Goal: Task Accomplishment & Management: Manage account settings

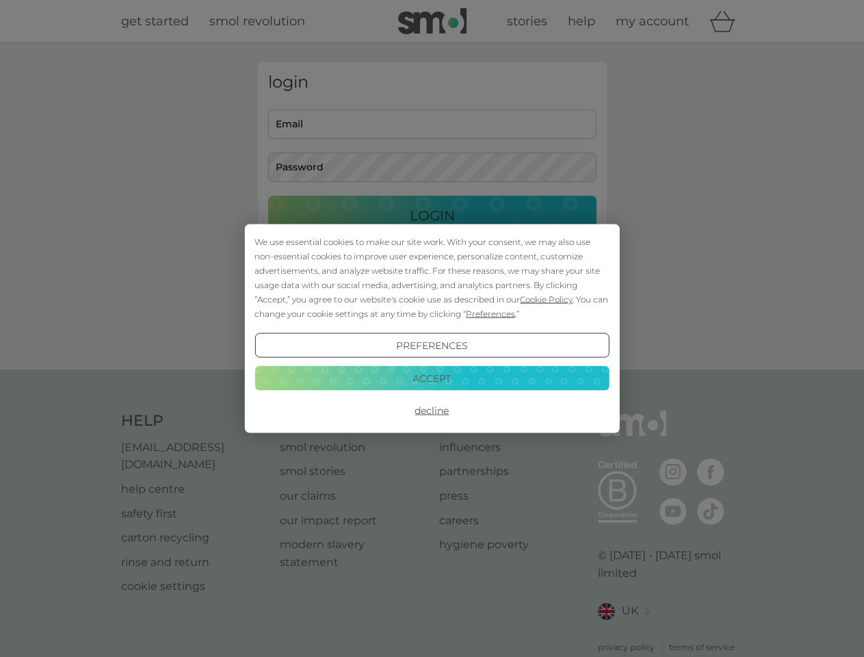
click at [547, 299] on span "Cookie Policy" at bounding box center [546, 299] width 53 height 10
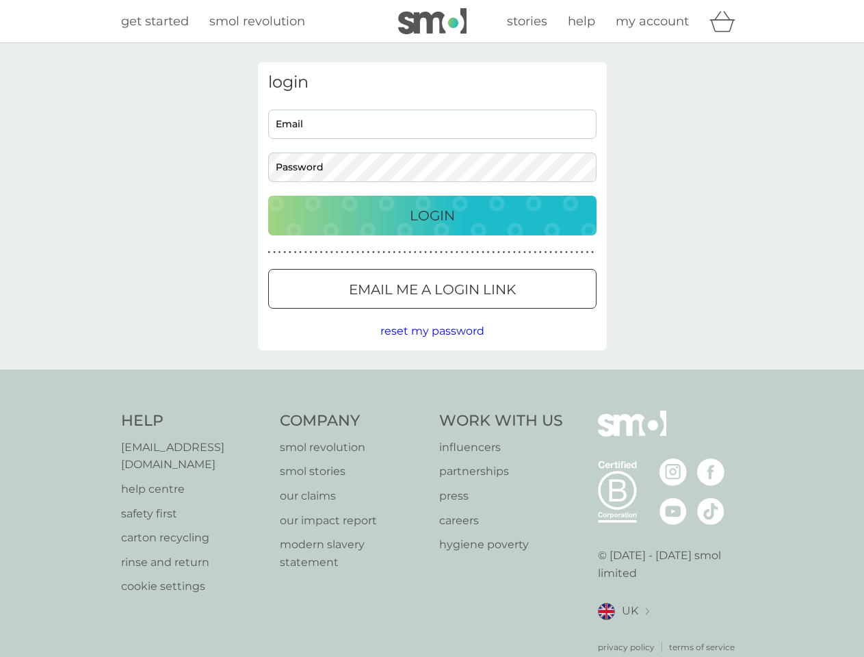
click at [489, 313] on div "login Email Password Login ● ● ● ● ● ● ● ● ● ● ● ● ● ● ● ● ● ● ● ● ● ● ● ● ● ● …" at bounding box center [432, 206] width 349 height 288
click at [432, 346] on div "login Email Password Login ● ● ● ● ● ● ● ● ● ● ● ● ● ● ● ● ● ● ● ● ● ● ● ● ● ● …" at bounding box center [432, 206] width 349 height 288
click at [432, 411] on div "Help [EMAIL_ADDRESS][DOMAIN_NAME] help centre safety first carton recycling rin…" at bounding box center [432, 532] width 623 height 243
click at [432, 378] on div "Help [EMAIL_ADDRESS][DOMAIN_NAME] help centre safety first carton recycling rin…" at bounding box center [432, 532] width 864 height 325
